Goal: Find specific page/section: Find specific page/section

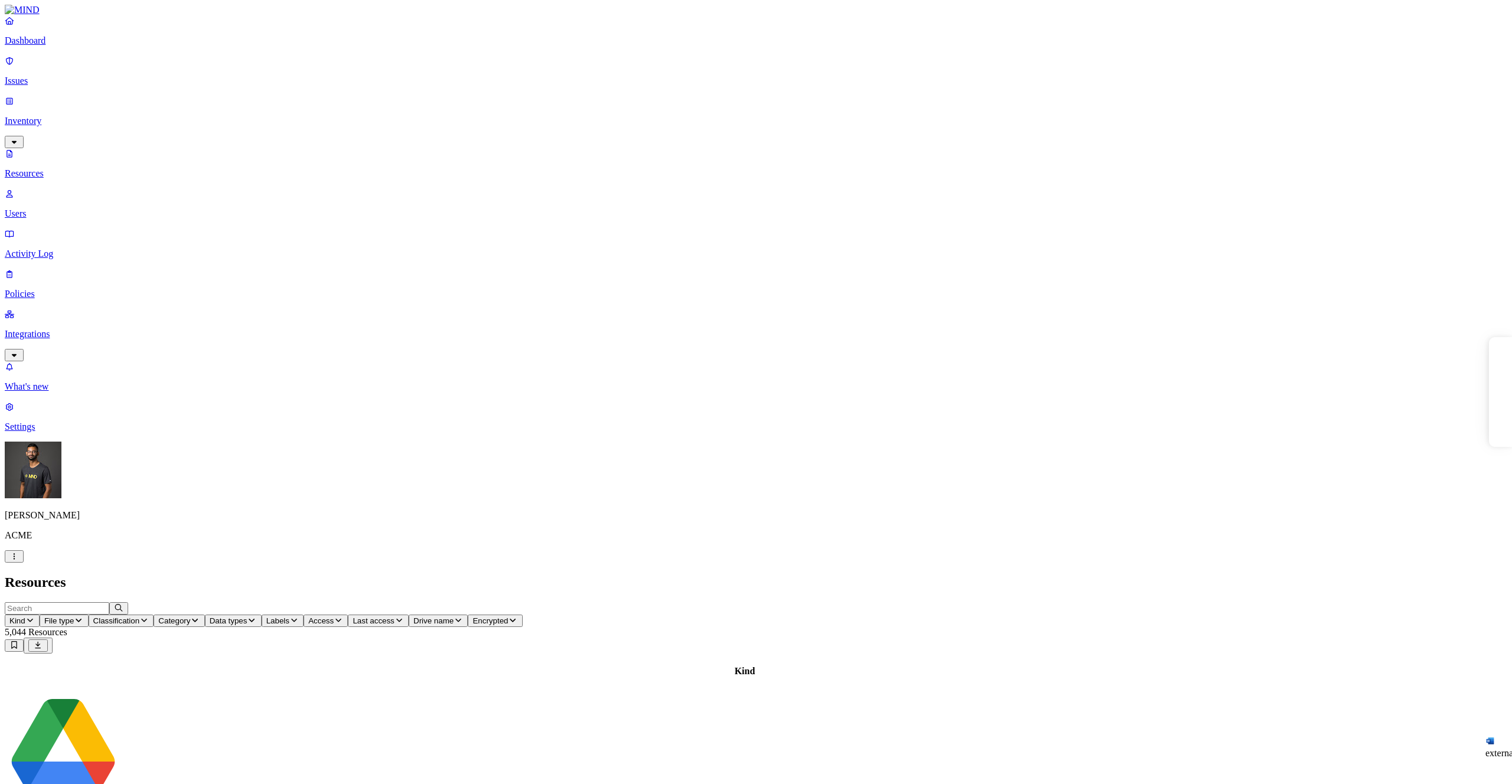
click at [26, 616] on span "Kind" at bounding box center [18, 620] width 16 height 9
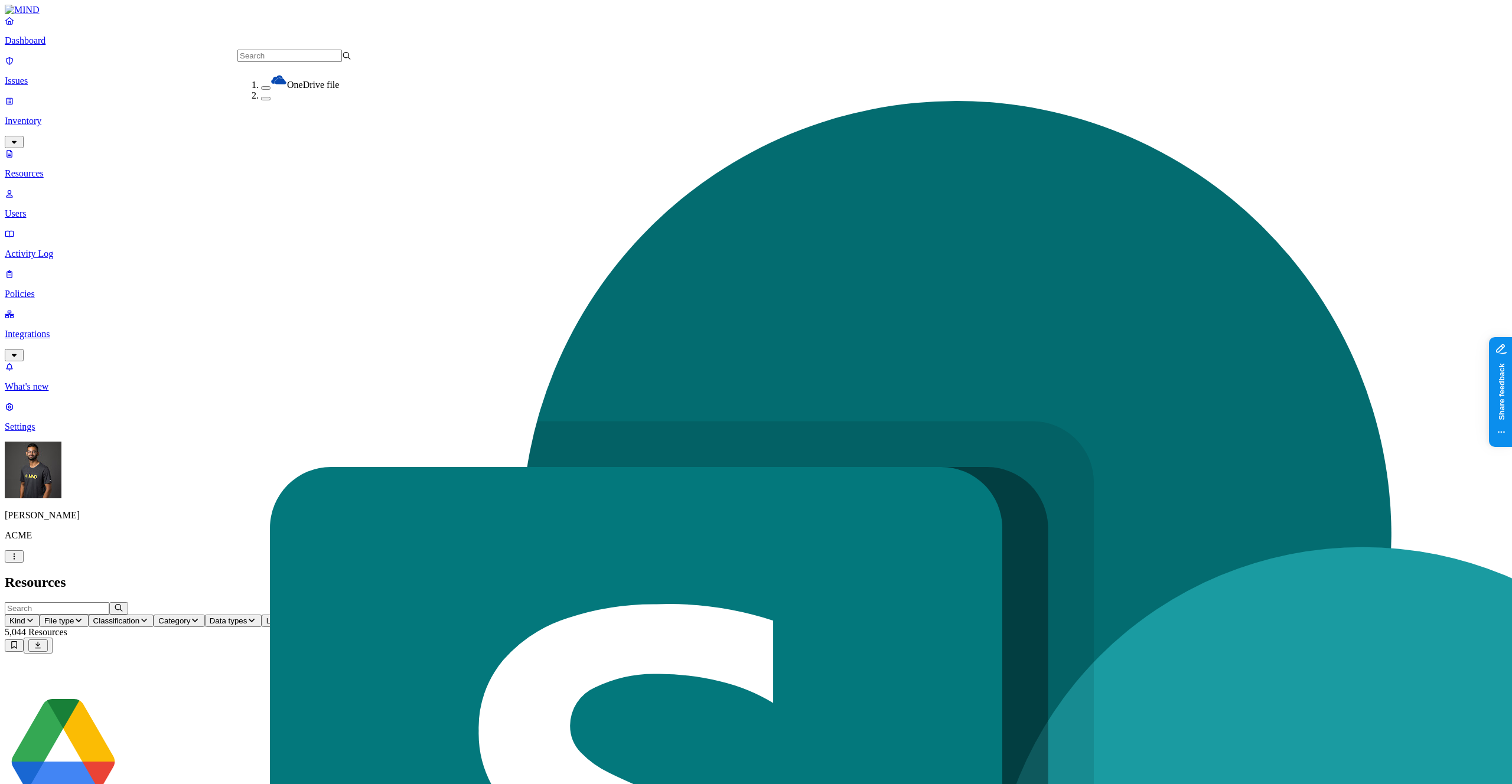
click at [261, 87] on button "button" at bounding box center [266, 88] width 10 height 4
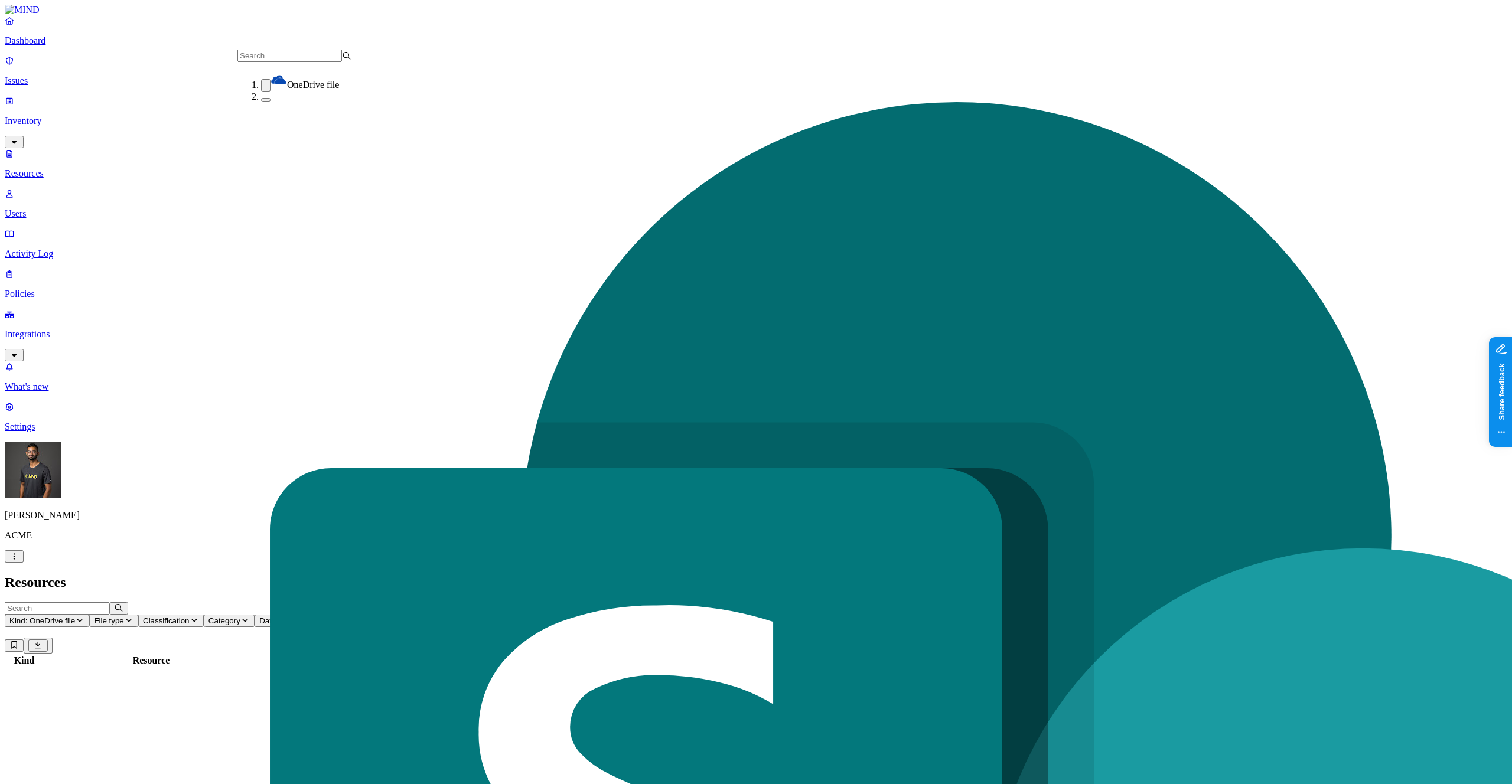
click at [261, 101] on button "button" at bounding box center [266, 100] width 10 height 4
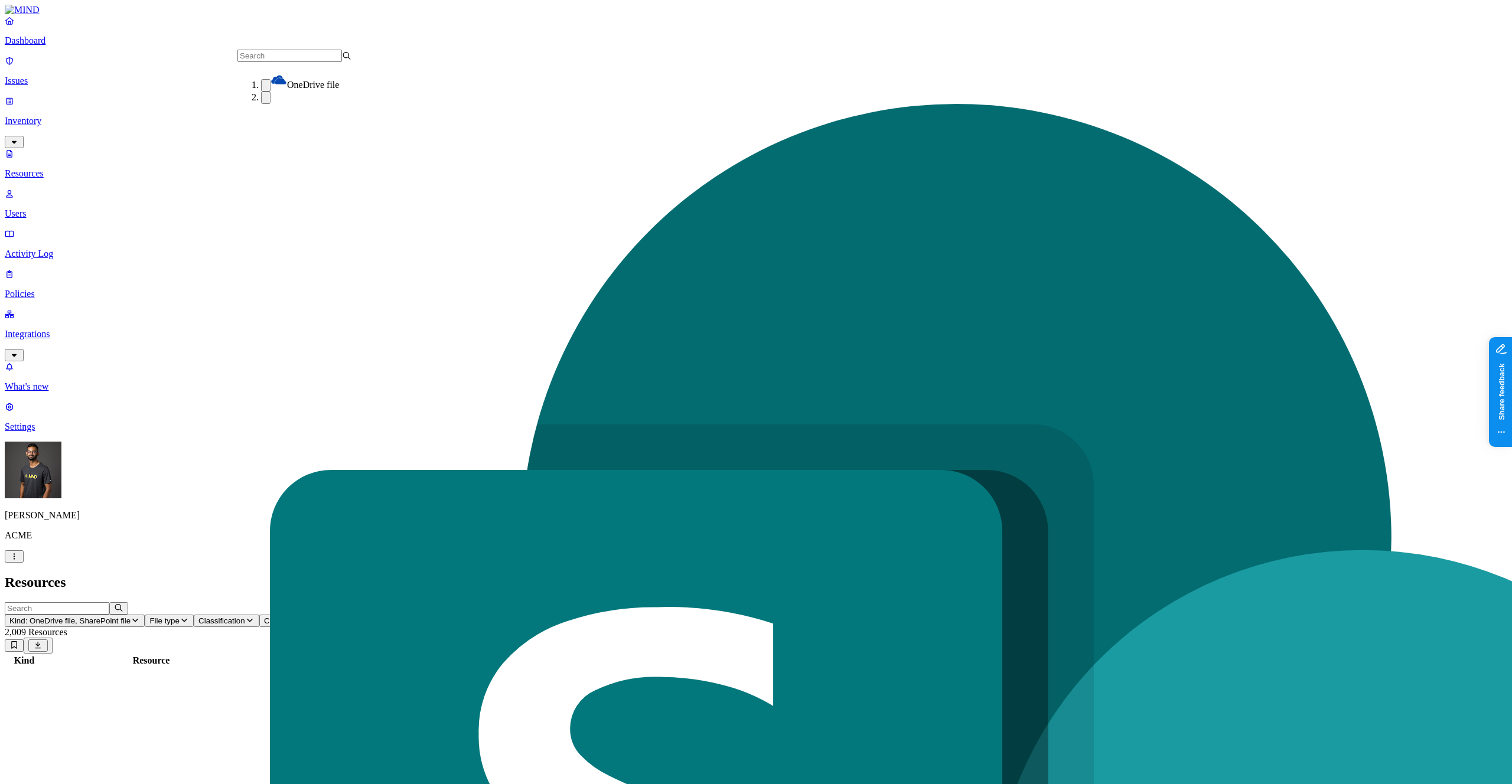
click at [509, 575] on h2 "Resources" at bounding box center [756, 583] width 1503 height 16
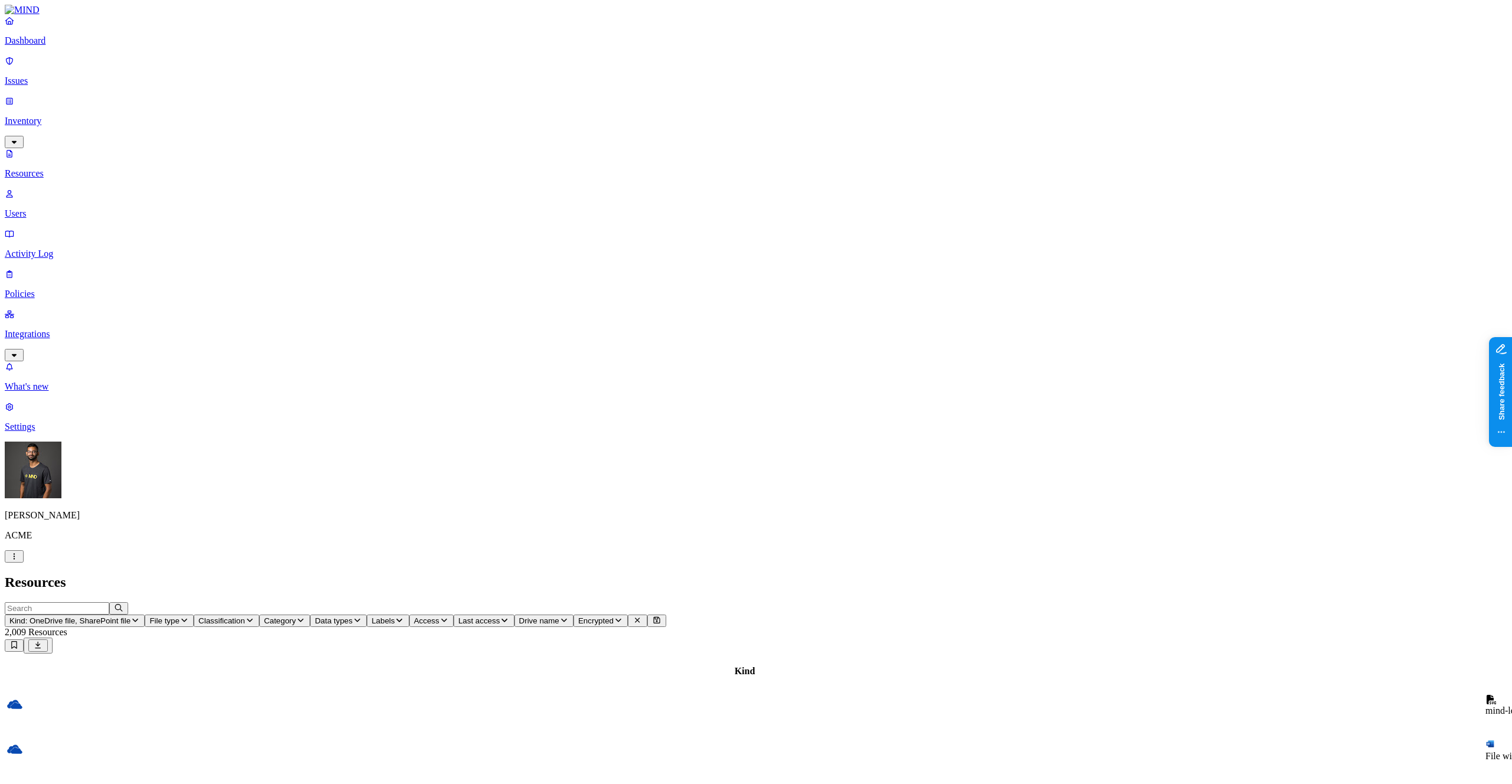
click at [440, 616] on span "Access" at bounding box center [427, 620] width 26 height 9
click at [671, 229] on div "Public" at bounding box center [671, 245] width 0 height 32
click at [997, 575] on h2 "Resources" at bounding box center [756, 583] width 1503 height 16
